Goal: Information Seeking & Learning: Learn about a topic

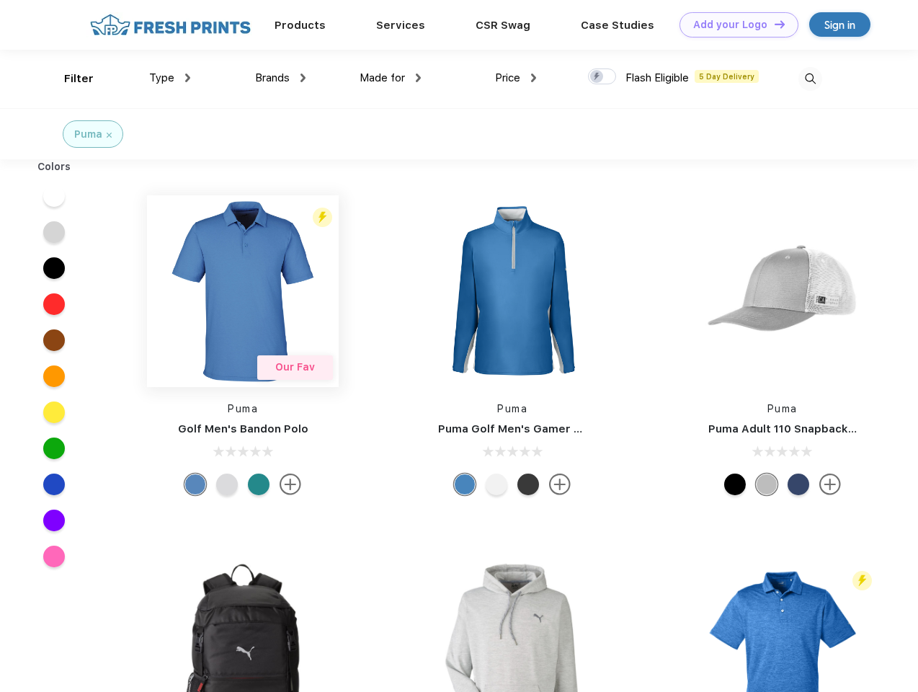
scroll to position [1, 0]
click at [734, 25] on link "Add your Logo Design Tool" at bounding box center [739, 24] width 119 height 25
click at [0, 0] on div "Design Tool" at bounding box center [0, 0] width 0 height 0
click at [773, 24] on link "Add your Logo Design Tool" at bounding box center [739, 24] width 119 height 25
click at [69, 79] on div "Filter" at bounding box center [79, 79] width 30 height 17
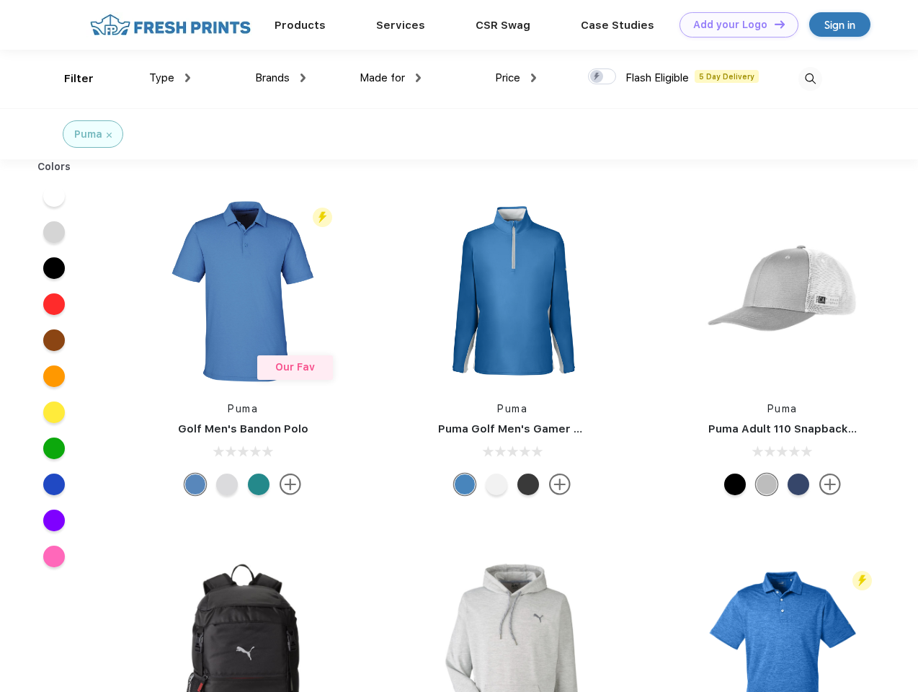
click at [170, 78] on span "Type" at bounding box center [161, 77] width 25 height 13
click at [280, 78] on span "Brands" at bounding box center [272, 77] width 35 height 13
click at [391, 78] on span "Made for" at bounding box center [382, 77] width 45 height 13
click at [516, 78] on span "Price" at bounding box center [507, 77] width 25 height 13
click at [602, 77] on div at bounding box center [602, 76] width 28 height 16
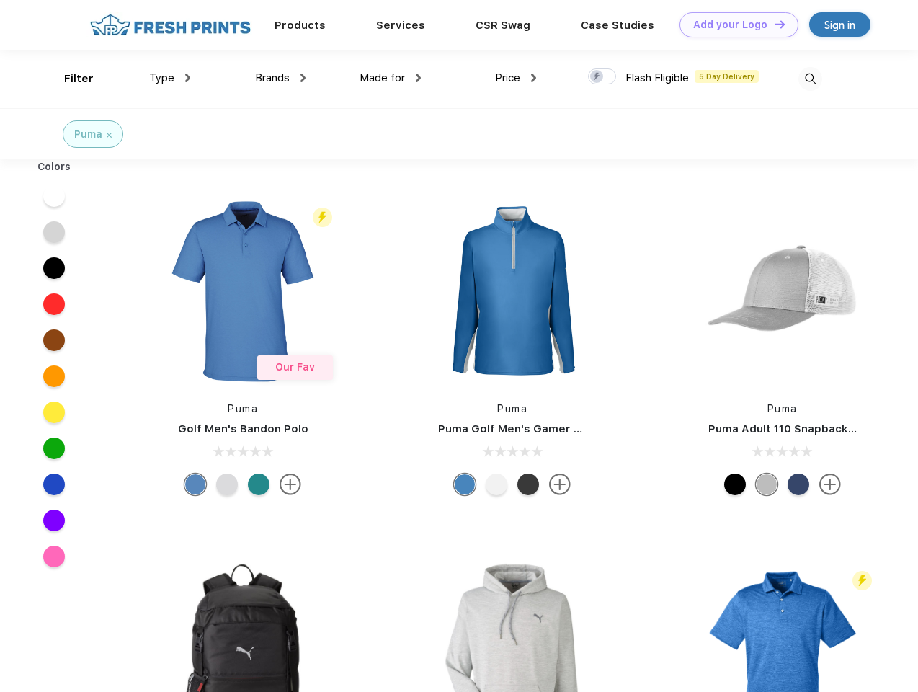
click at [597, 77] on input "checkbox" at bounding box center [592, 72] width 9 height 9
click at [810, 79] on img at bounding box center [810, 79] width 24 height 24
